Goal: Entertainment & Leisure: Consume media (video, audio)

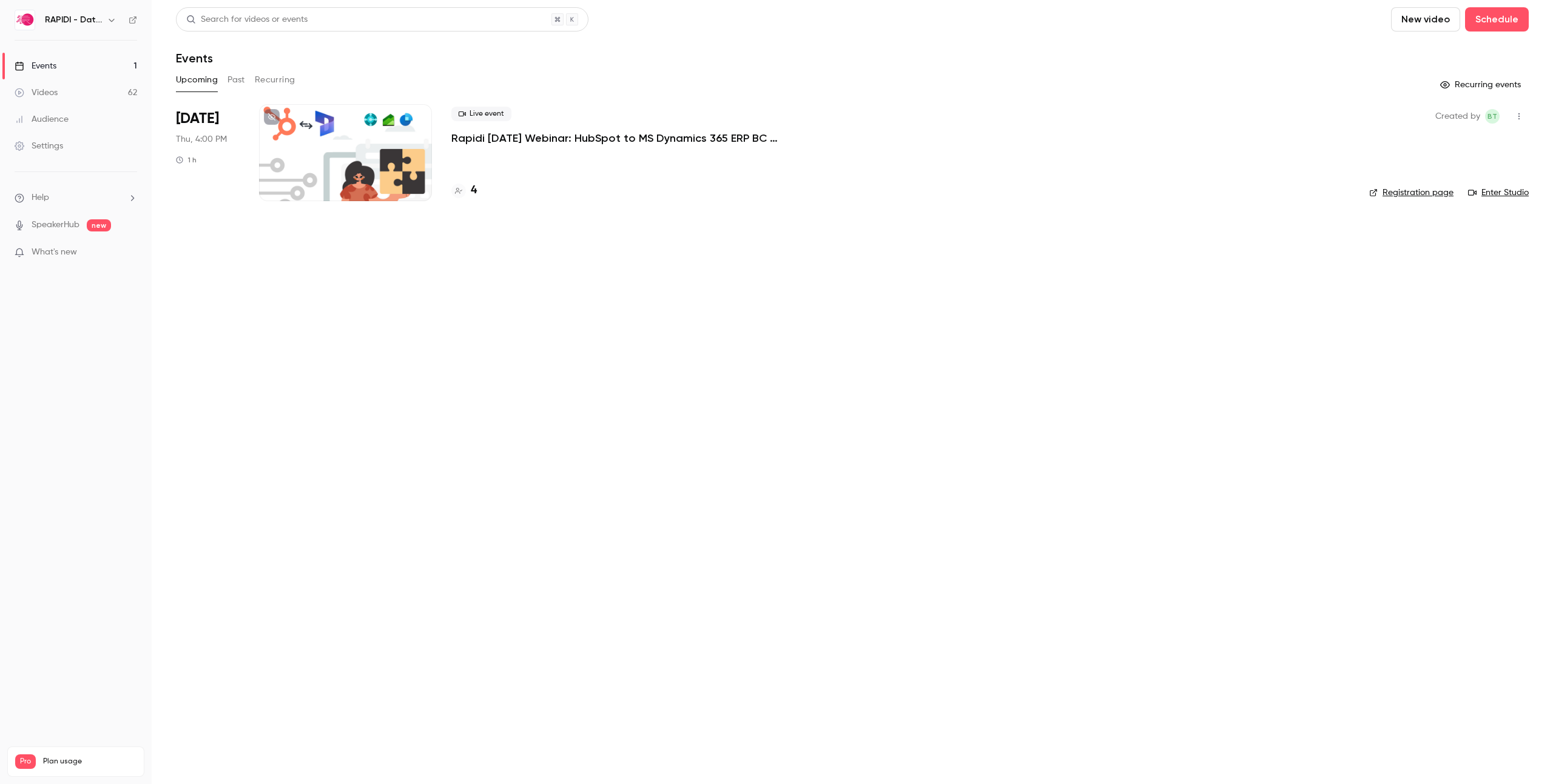
click at [391, 142] on div at bounding box center [345, 152] width 173 height 97
click at [1509, 193] on link "Enter Studio" at bounding box center [1498, 193] width 61 height 12
click at [1515, 194] on link "Enter Studio" at bounding box center [1498, 193] width 61 height 12
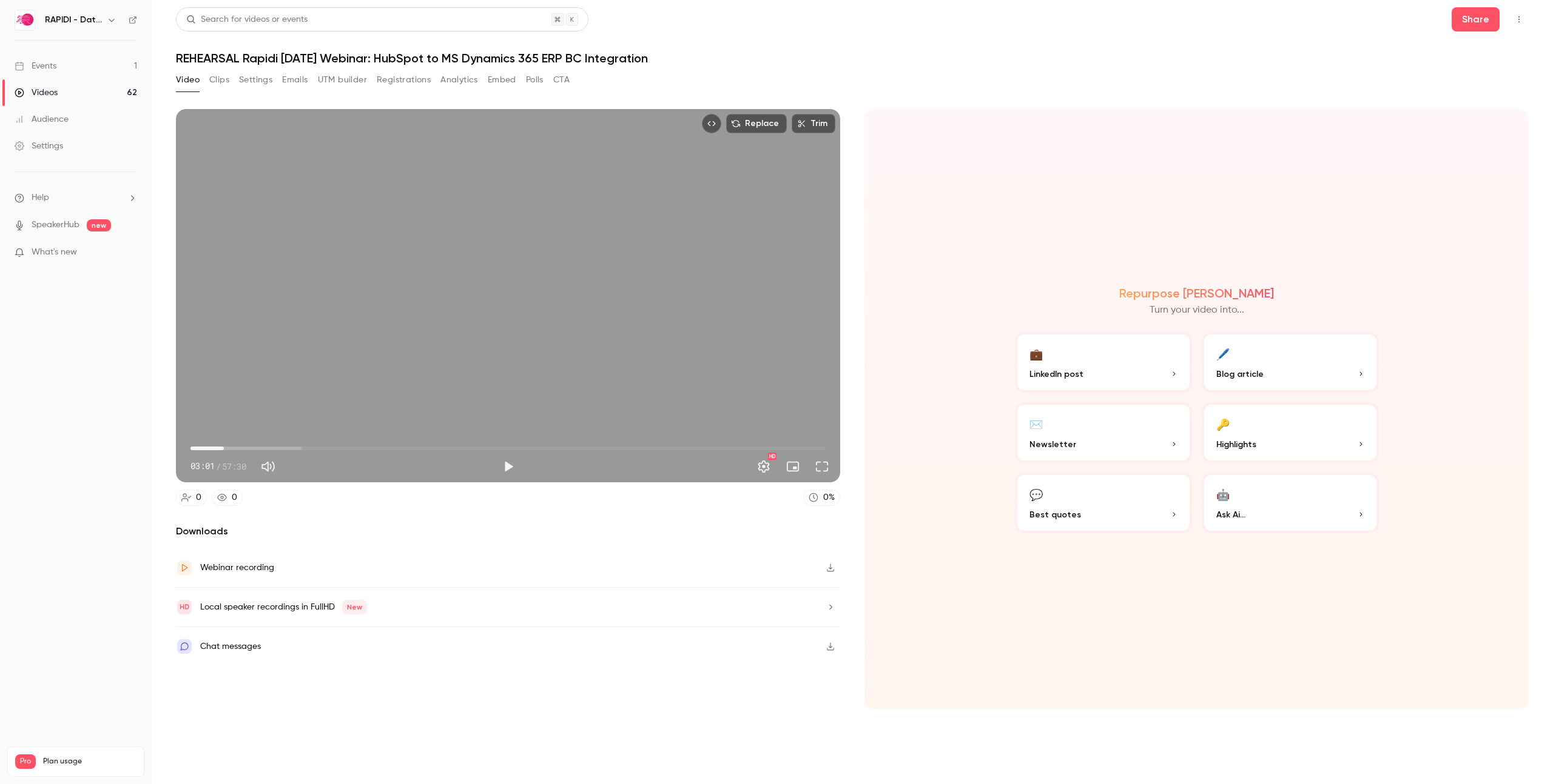
drag, startPoint x: 280, startPoint y: 450, endPoint x: 224, endPoint y: 450, distance: 56.0
click at [224, 450] on span "03:01" at bounding box center [224, 449] width 4 height 4
click at [514, 468] on button "Play" at bounding box center [508, 467] width 24 height 24
click at [824, 472] on button "Full screen" at bounding box center [822, 467] width 24 height 24
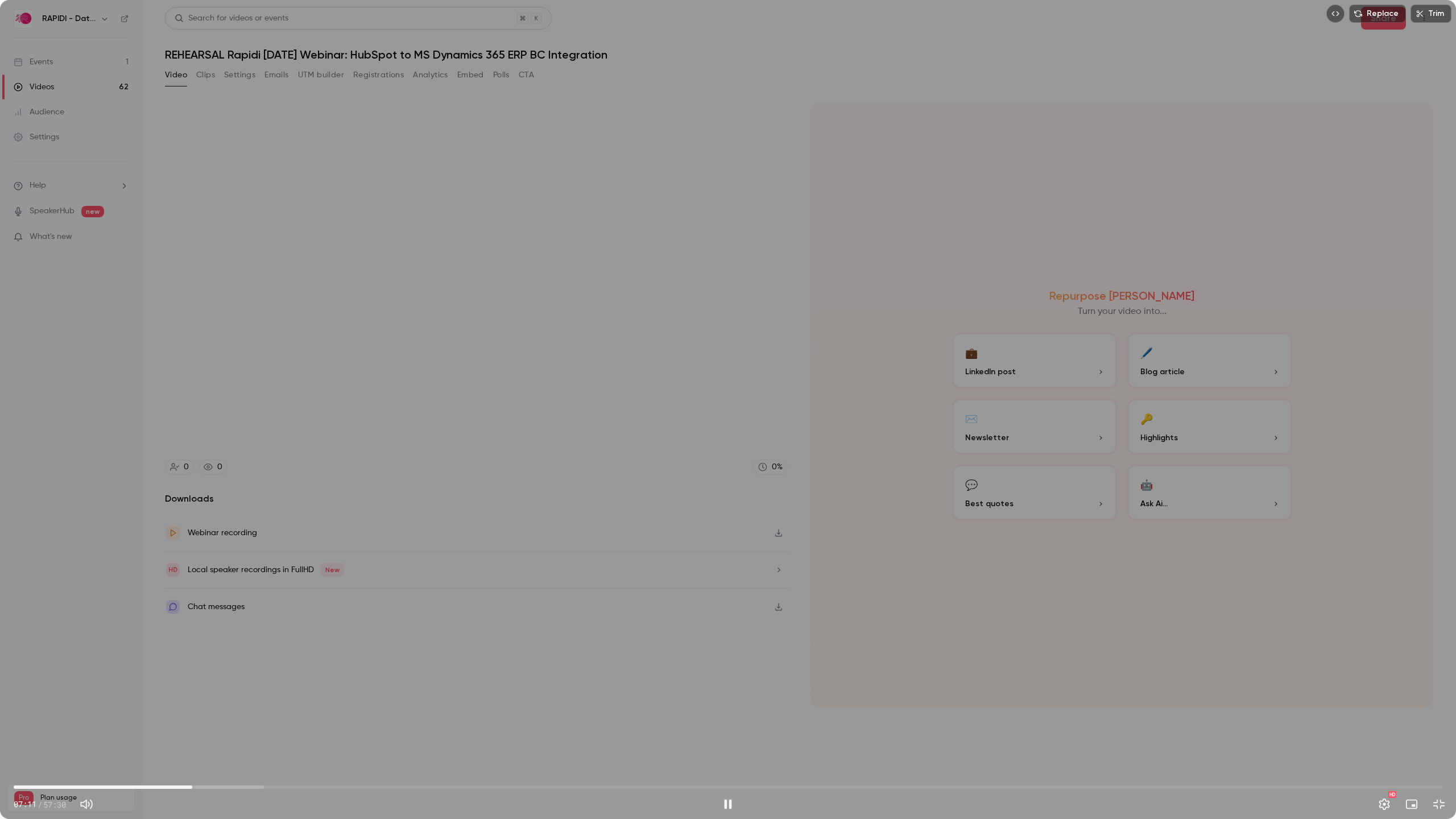
click at [190, 736] on span "07:11" at bounding box center [192, 787] width 4 height 4
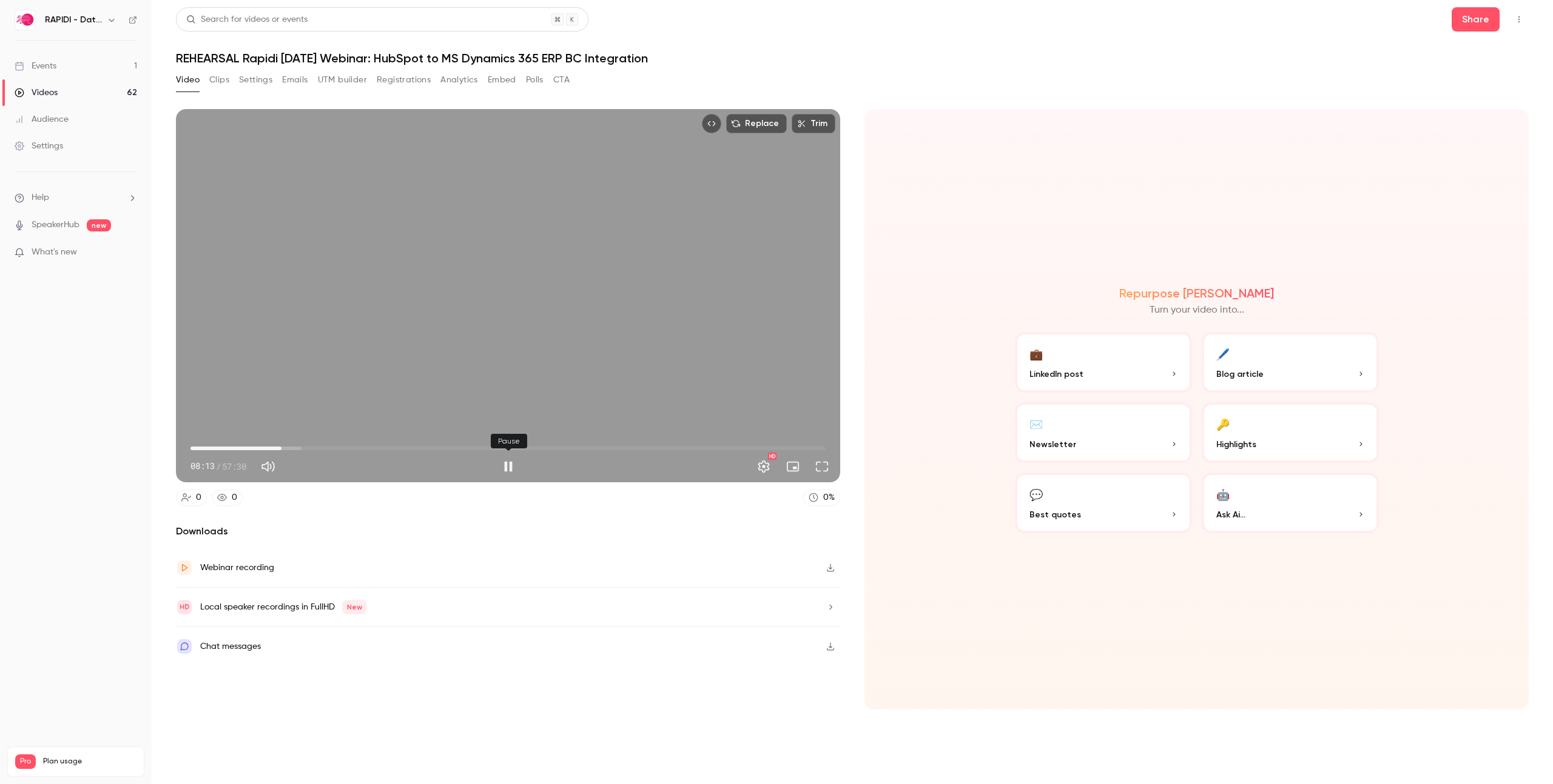
click at [508, 466] on button "Pause" at bounding box center [508, 467] width 24 height 24
click at [268, 449] on span "08:13" at bounding box center [507, 448] width 635 height 20
click at [256, 449] on span "05:55" at bounding box center [507, 448] width 635 height 20
click at [249, 449] on span "05:16" at bounding box center [507, 448] width 635 height 20
click at [247, 449] on span "05:16" at bounding box center [249, 449] width 4 height 4
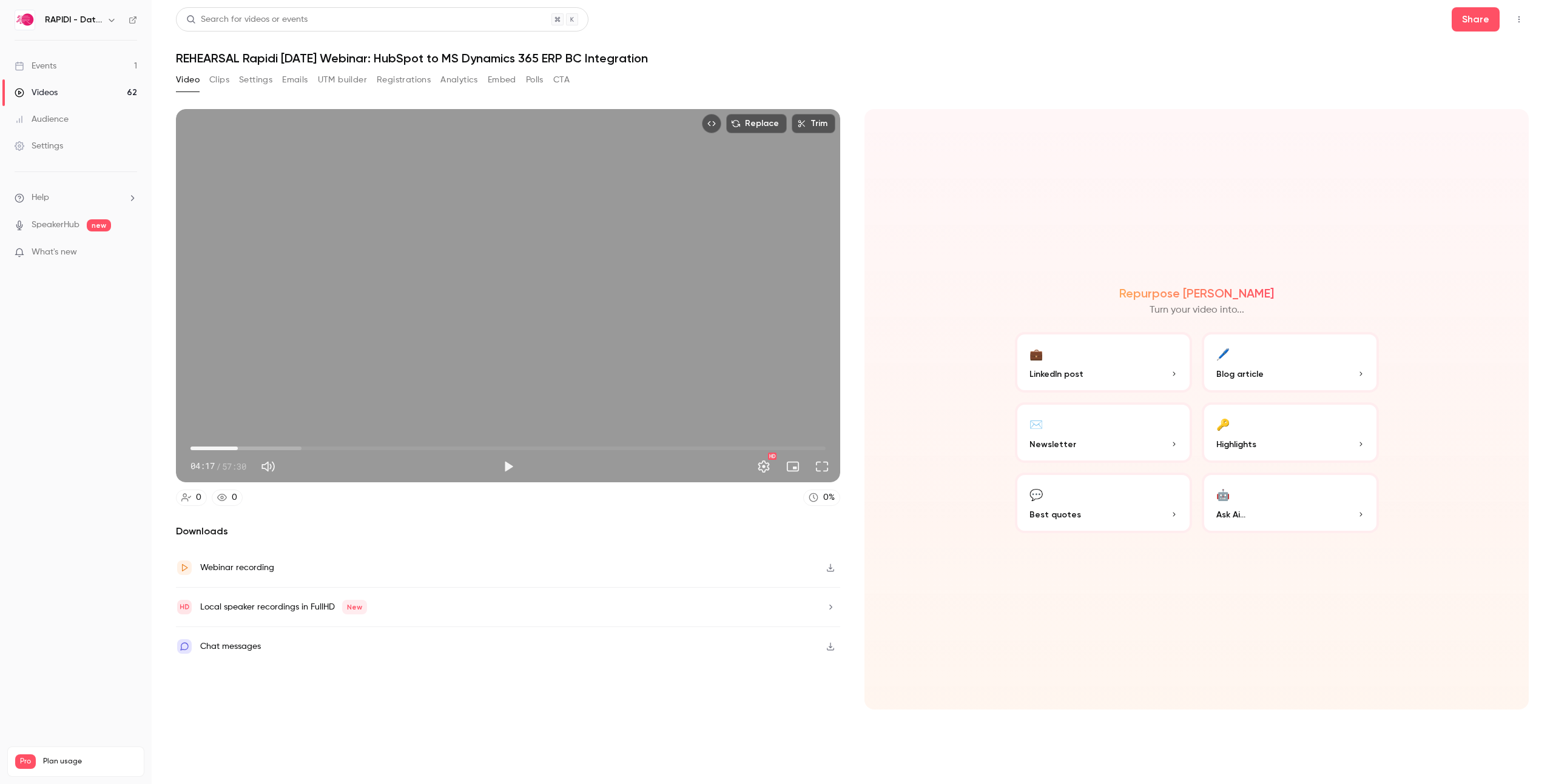
click at [238, 449] on span "04:17" at bounding box center [238, 449] width 4 height 4
click at [233, 449] on span "03:50" at bounding box center [233, 449] width 4 height 4
click at [231, 449] on span "03:50" at bounding box center [233, 449] width 4 height 4
click at [510, 472] on button "Play" at bounding box center [508, 467] width 24 height 24
click at [506, 466] on button "Pause" at bounding box center [508, 467] width 24 height 24
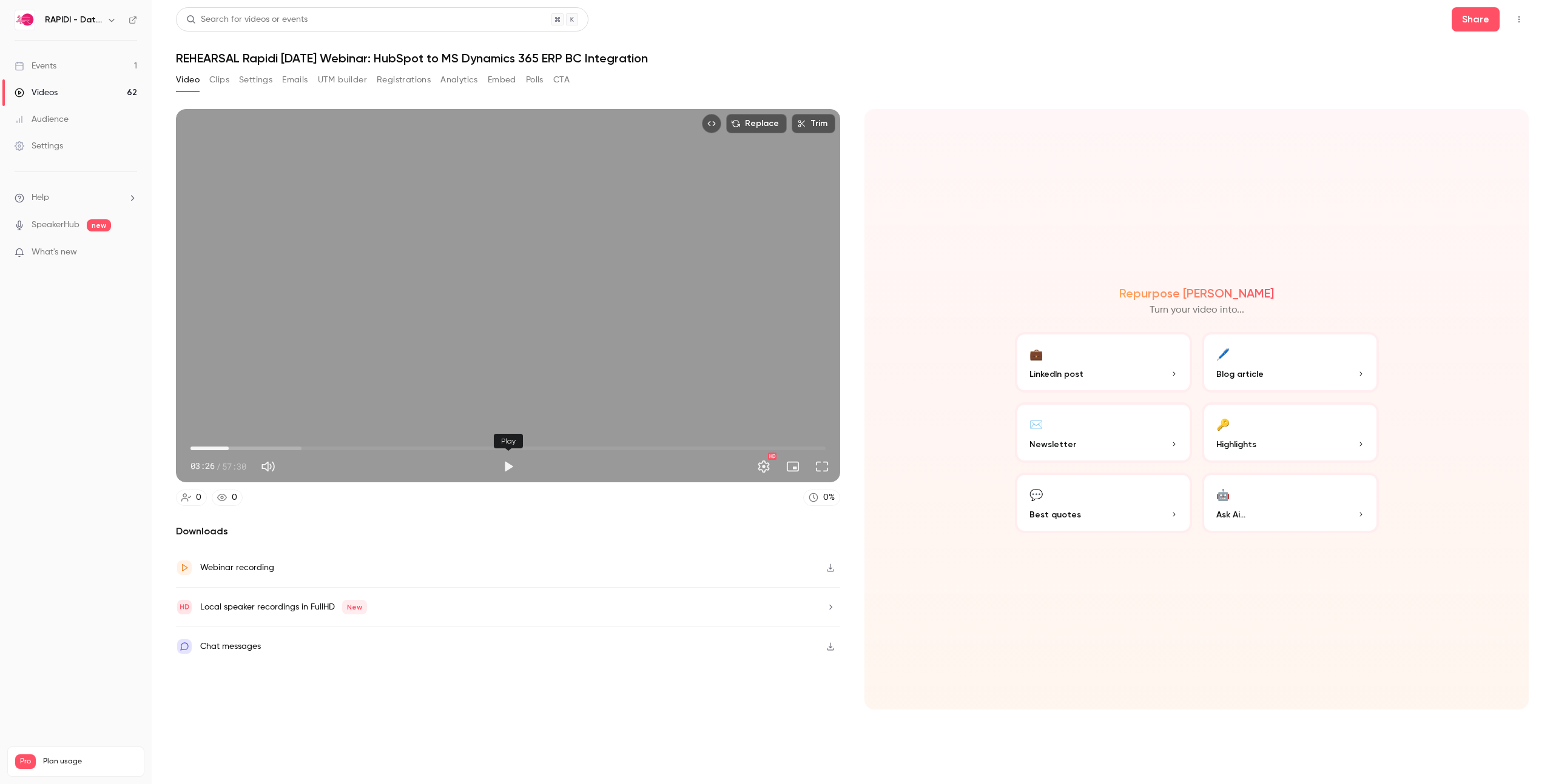
click at [511, 468] on button "Play" at bounding box center [508, 467] width 24 height 24
click at [821, 470] on button "Full screen" at bounding box center [822, 467] width 24 height 24
click at [507, 467] on button "Pause" at bounding box center [508, 467] width 24 height 24
click at [505, 461] on button "Play" at bounding box center [508, 467] width 24 height 24
click at [505, 464] on button "Pause" at bounding box center [508, 467] width 24 height 24
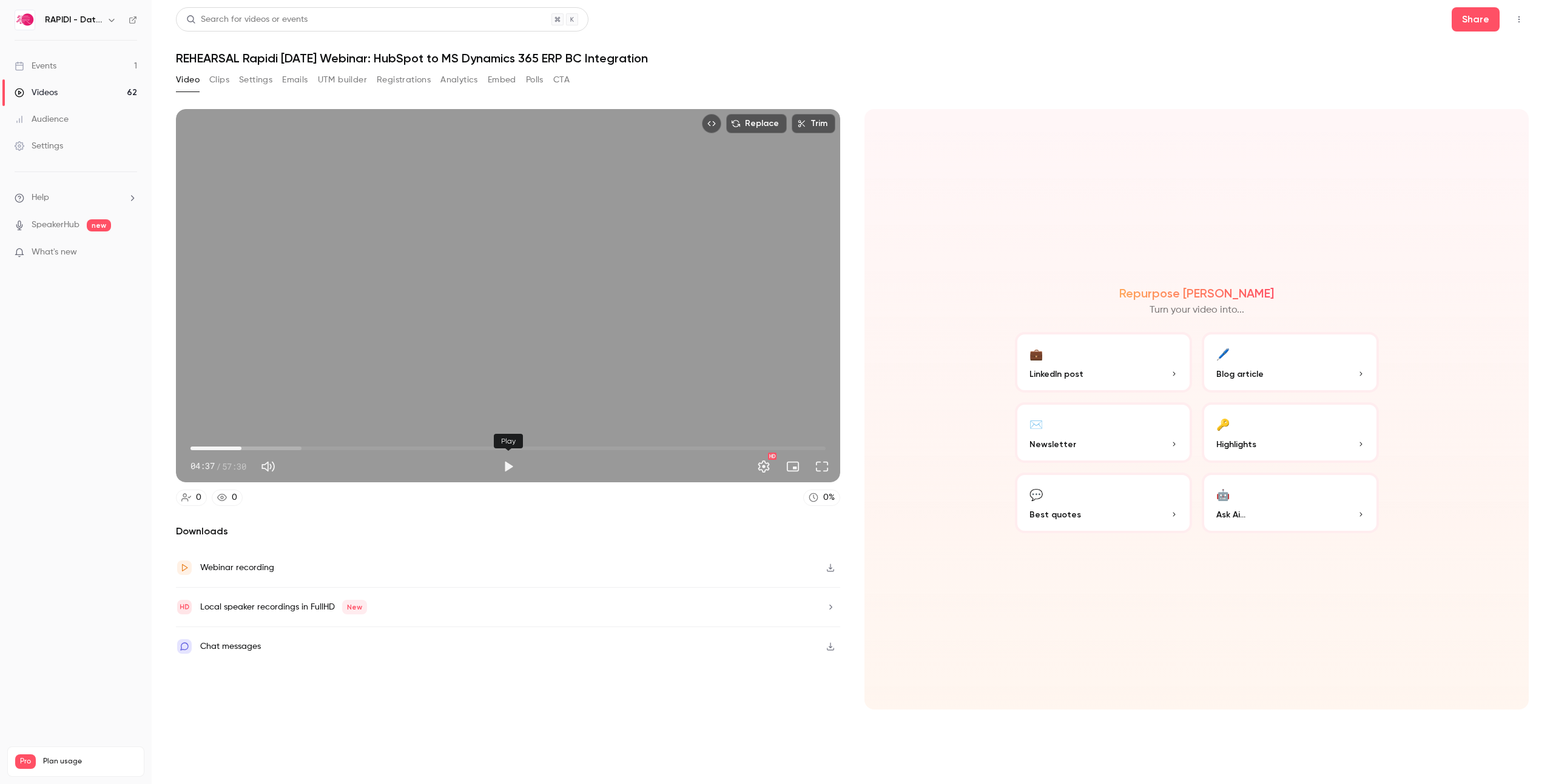
click at [509, 465] on button "Play" at bounding box center [508, 467] width 24 height 24
click at [509, 465] on button "Pause" at bounding box center [508, 467] width 24 height 24
click at [511, 466] on button "Play" at bounding box center [508, 467] width 24 height 24
click at [507, 466] on button "Pause" at bounding box center [508, 467] width 24 height 24
type input "*****"
